Goal: Consume media (video, audio)

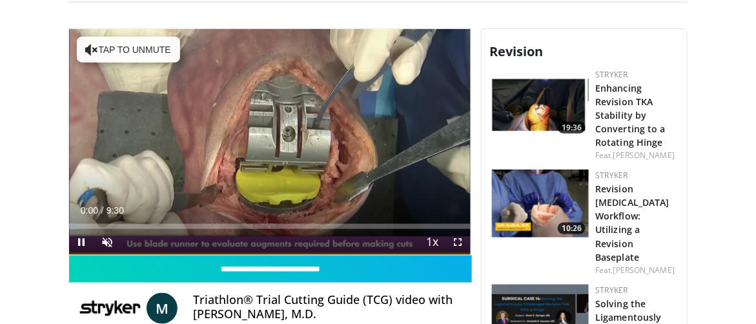
scroll to position [306, 0]
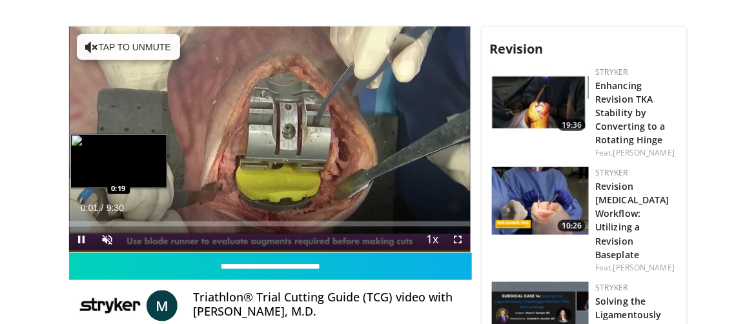
click at [82, 222] on div "Progress Bar" at bounding box center [79, 224] width 21 height 5
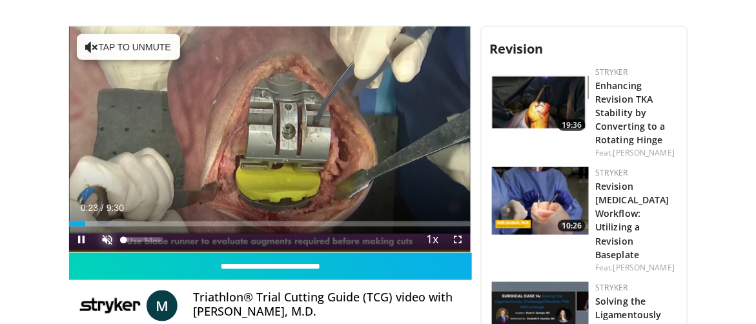
click at [109, 232] on span "Video Player" at bounding box center [108, 240] width 26 height 26
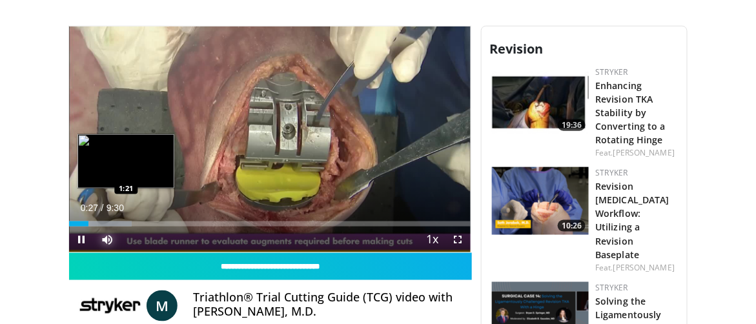
click at [126, 216] on div "Loaded : 15.64% 0:27 1:21" at bounding box center [270, 220] width 402 height 12
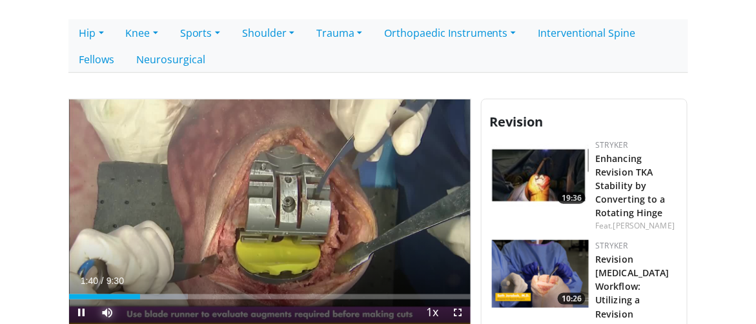
scroll to position [234, 0]
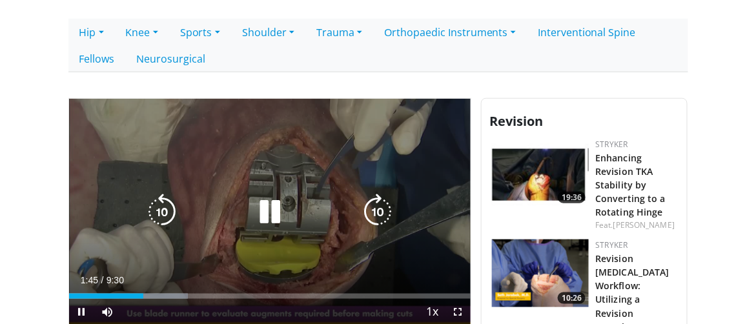
click at [279, 208] on div "10 seconds Tap to unmute" at bounding box center [270, 212] width 402 height 226
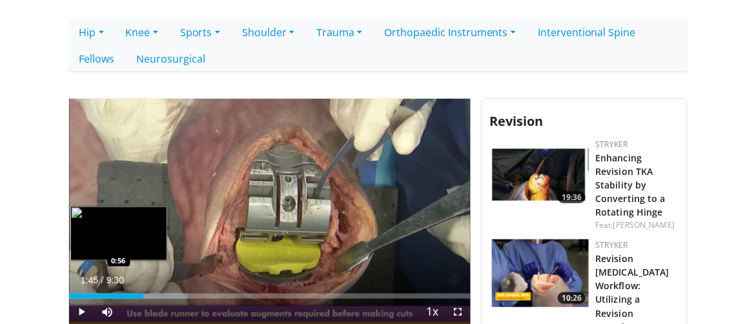
click at [108, 294] on div "1:45" at bounding box center [106, 296] width 74 height 5
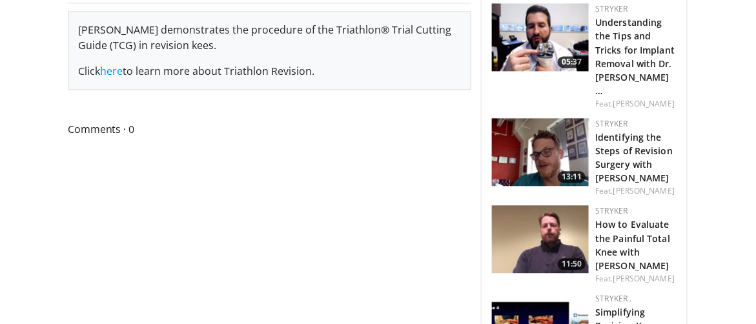
scroll to position [699, 0]
